Goal: Task Accomplishment & Management: Use online tool/utility

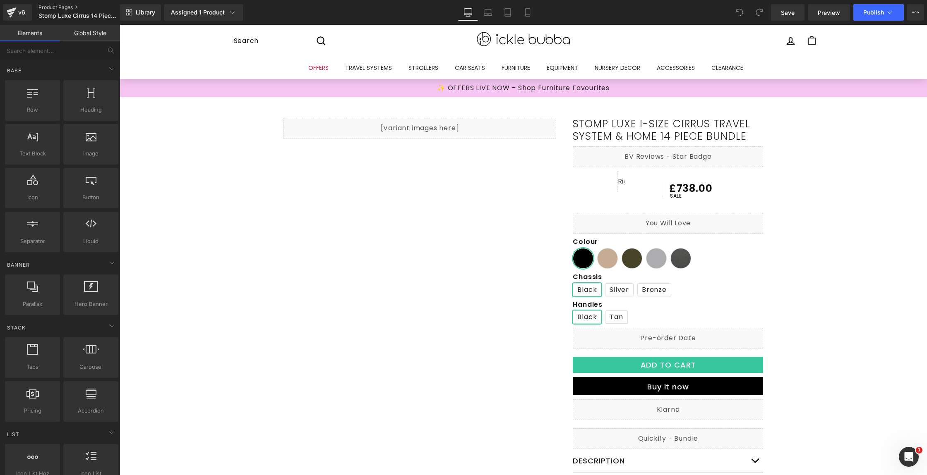
click at [54, 7] on link "Product Pages" at bounding box center [85, 7] width 95 height 7
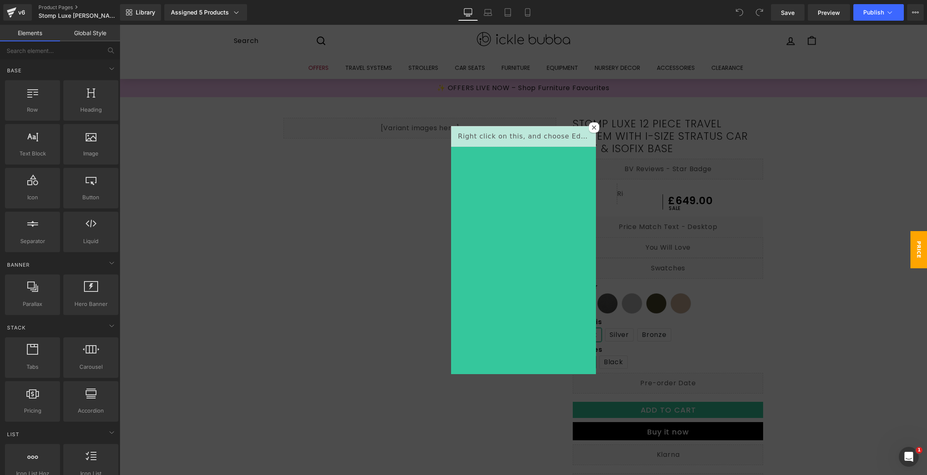
click at [592, 125] on icon at bounding box center [594, 127] width 5 height 5
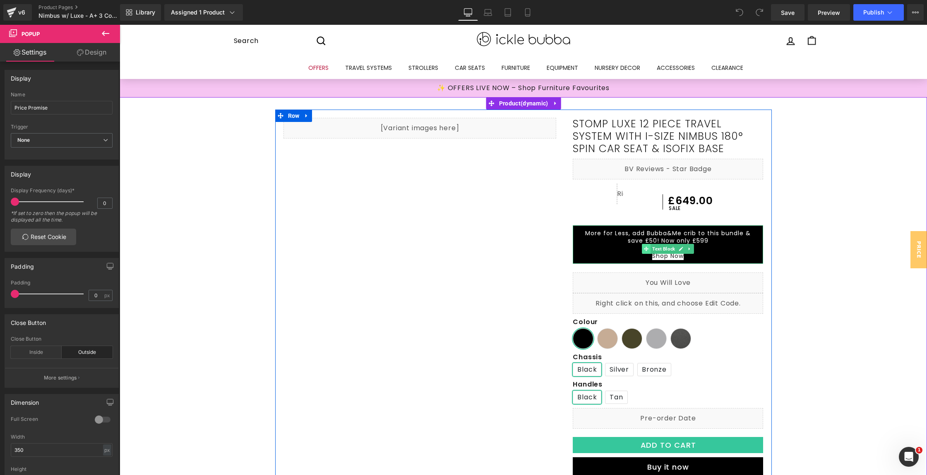
click at [644, 250] on icon at bounding box center [646, 249] width 5 height 5
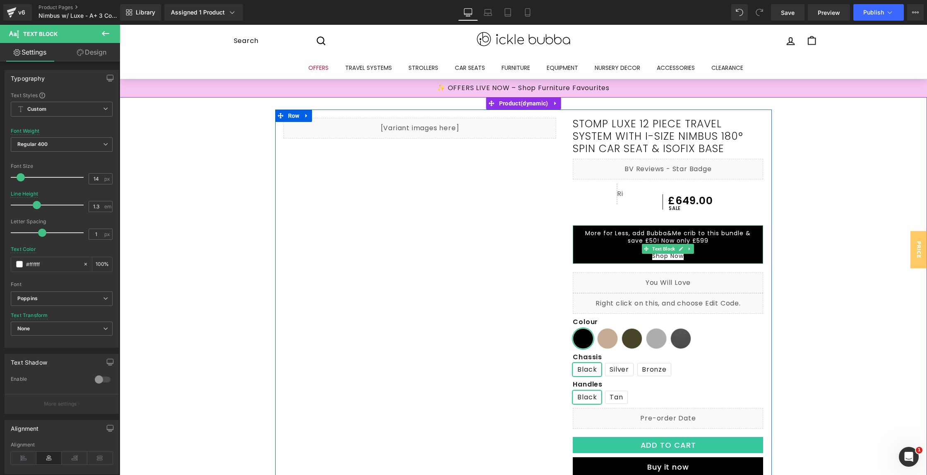
click at [687, 251] on icon at bounding box center [689, 249] width 5 height 5
click at [692, 251] on icon at bounding box center [694, 249] width 5 height 5
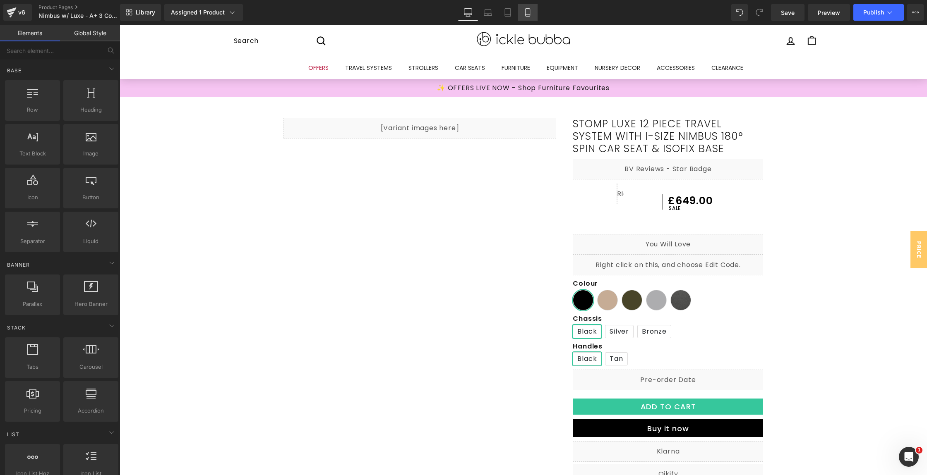
click at [522, 11] on link "Mobile" at bounding box center [527, 12] width 20 height 17
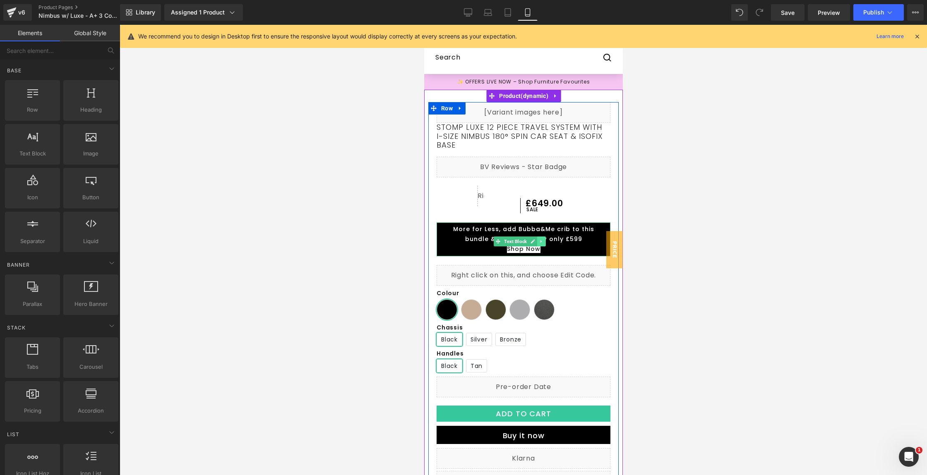
click at [543, 242] on link at bounding box center [541, 242] width 9 height 10
click at [543, 244] on icon at bounding box center [545, 241] width 5 height 5
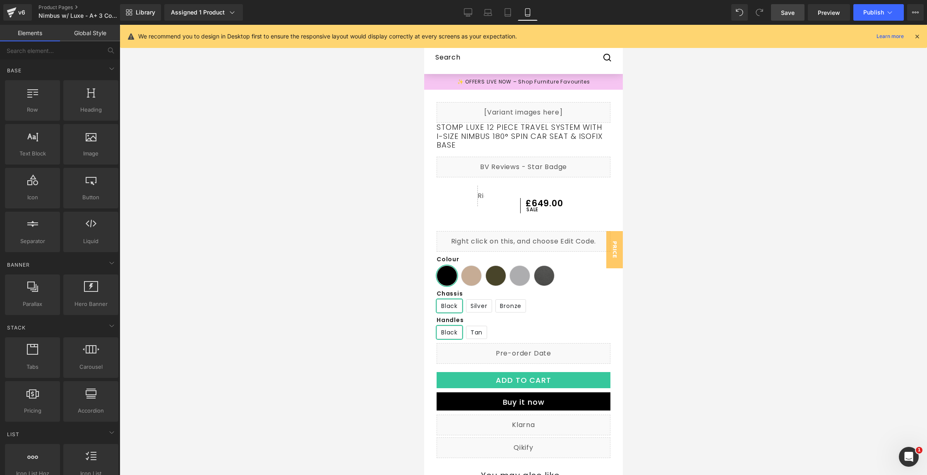
click at [790, 15] on span "Save" at bounding box center [788, 12] width 14 height 9
click at [865, 15] on span "Publish" at bounding box center [873, 12] width 21 height 7
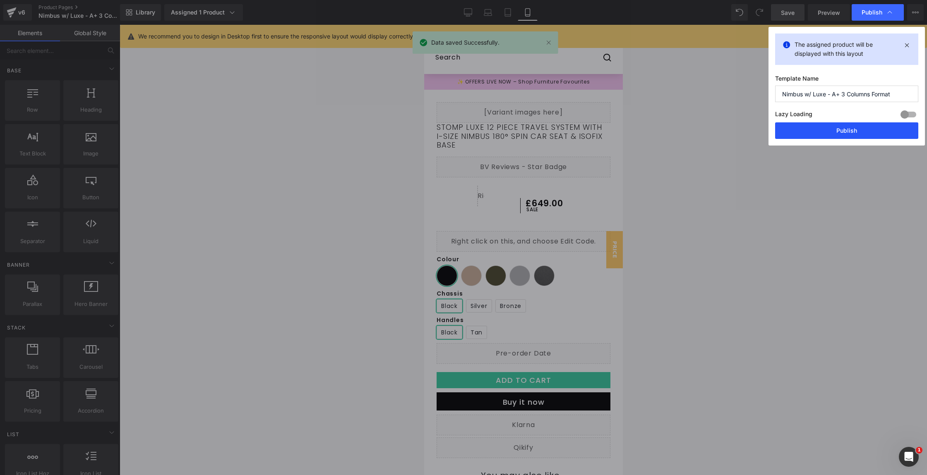
click at [877, 125] on button "Publish" at bounding box center [846, 130] width 143 height 17
